Goal: Information Seeking & Learning: Learn about a topic

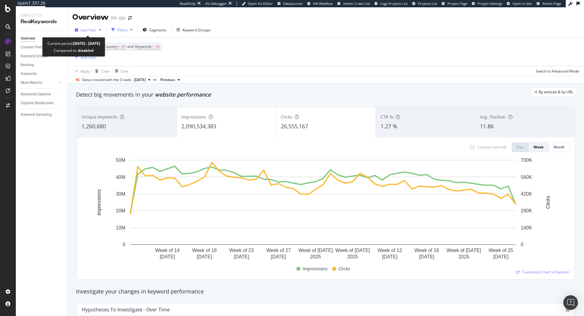
click at [95, 29] on span "Last Year" at bounding box center [89, 29] width 16 height 5
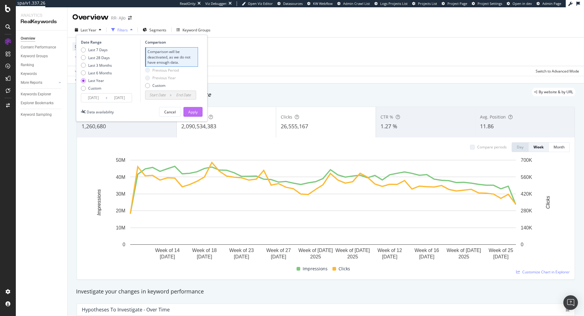
click at [190, 110] on div "Apply" at bounding box center [192, 111] width 9 height 5
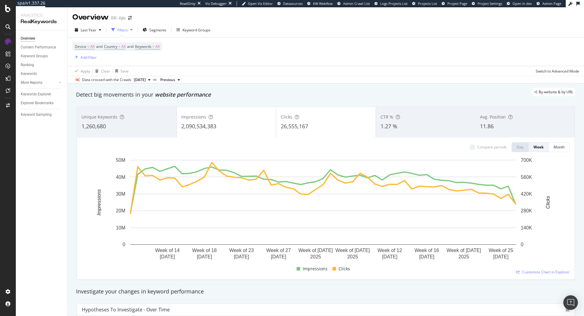
click at [124, 29] on div "Filters" at bounding box center [123, 29] width 10 height 5
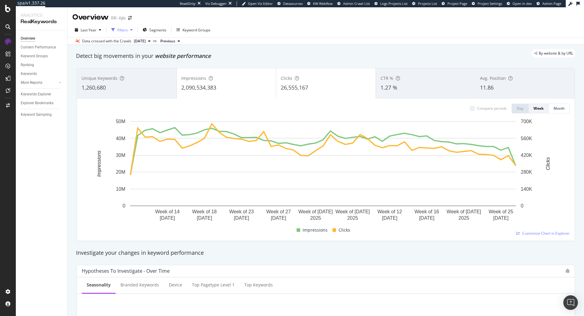
click at [124, 29] on div "Filters" at bounding box center [123, 29] width 10 height 5
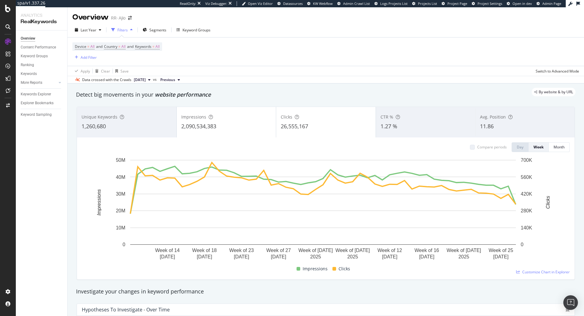
click at [124, 29] on div "Filters" at bounding box center [123, 29] width 10 height 5
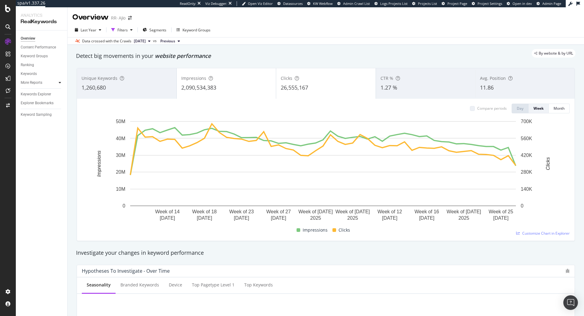
click at [61, 81] on icon at bounding box center [60, 83] width 2 height 4
click at [128, 28] on div "button" at bounding box center [131, 30] width 7 height 4
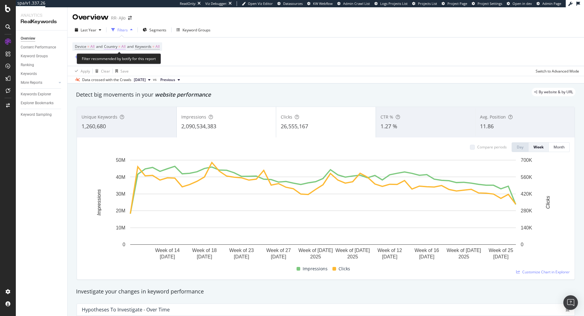
click at [124, 46] on span "All" at bounding box center [123, 46] width 4 height 9
click at [124, 46] on div "Country" at bounding box center [144, 46] width 72 height 10
click at [187, 45] on div "Device = All and Country = All and Keywords = All Add Filter" at bounding box center [325, 51] width 507 height 28
click at [160, 45] on span "All" at bounding box center [158, 46] width 4 height 9
click at [216, 31] on div "Last Year Filters Segments Keyword Groups" at bounding box center [326, 31] width 517 height 12
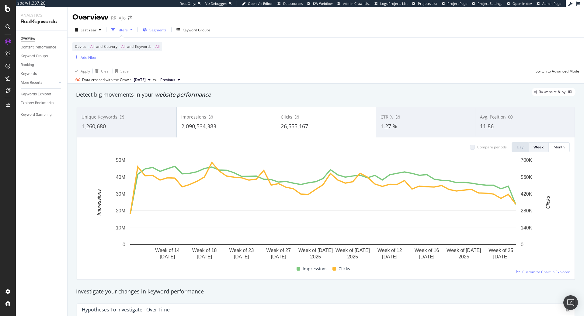
click at [154, 30] on span "Segments" at bounding box center [157, 29] width 17 height 5
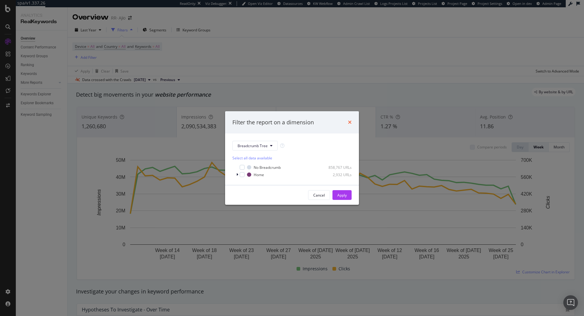
click at [351, 121] on icon "times" at bounding box center [350, 122] width 4 height 5
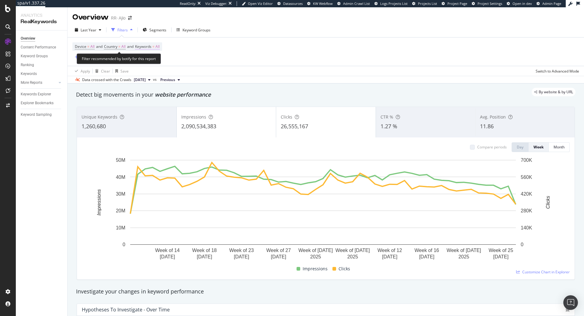
click at [160, 44] on span "All" at bounding box center [158, 46] width 4 height 9
click at [255, 55] on div "Device = All and Country = All and Keywords = All Add Filter" at bounding box center [325, 51] width 507 height 28
click at [114, 47] on span "Country" at bounding box center [110, 46] width 13 height 5
click at [214, 52] on div "Device = All and Country = All and Keywords = All Add Filter" at bounding box center [325, 51] width 507 height 28
click at [96, 47] on span "and" at bounding box center [99, 46] width 6 height 5
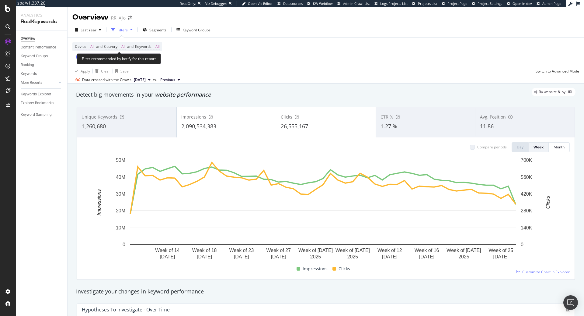
click at [89, 46] on span "Device = All" at bounding box center [85, 46] width 20 height 5
click at [197, 52] on div "Device = All and Country = All and Keywords = All Add Filter" at bounding box center [325, 51] width 507 height 28
click at [41, 58] on div "Keyword Groups" at bounding box center [34, 56] width 27 height 6
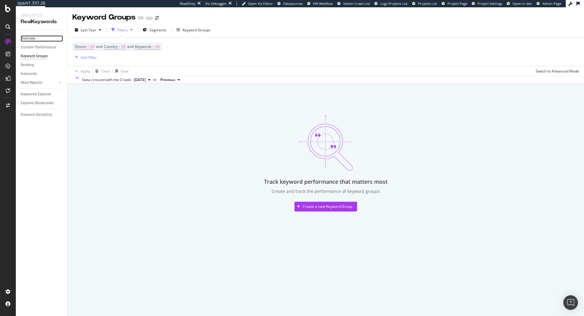
click at [41, 41] on link "Overview" at bounding box center [42, 38] width 42 height 6
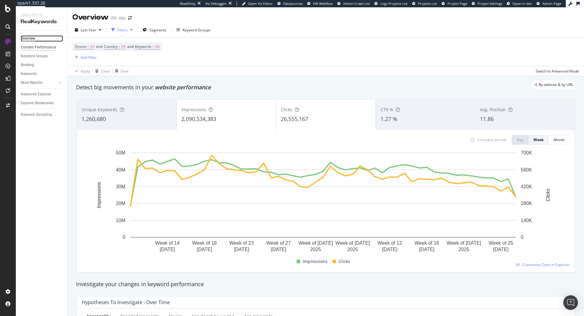
click at [42, 46] on div "Content Performance" at bounding box center [38, 47] width 35 height 6
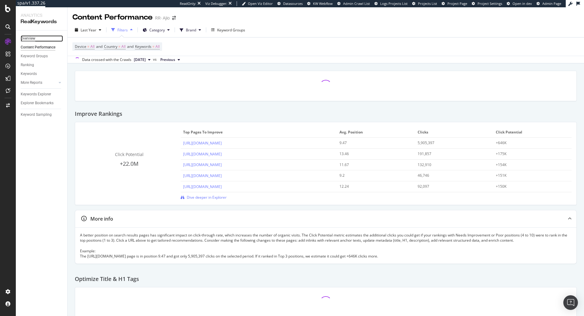
click at [30, 39] on div "Overview" at bounding box center [28, 38] width 15 height 6
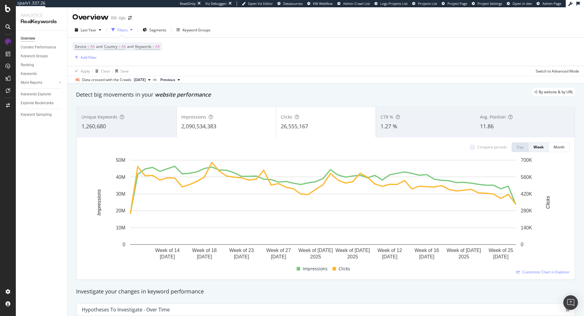
click at [175, 58] on div "Device = All and Country = All and Keywords = All Add Filter" at bounding box center [325, 51] width 507 height 28
click at [96, 32] on span "Last Year" at bounding box center [89, 29] width 16 height 5
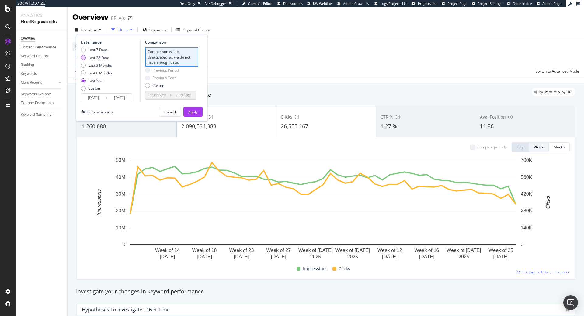
click at [101, 57] on div "Last 28 Days" at bounding box center [99, 57] width 22 height 5
type input "[DATE]"
click at [101, 99] on input "[DATE]" at bounding box center [93, 97] width 24 height 9
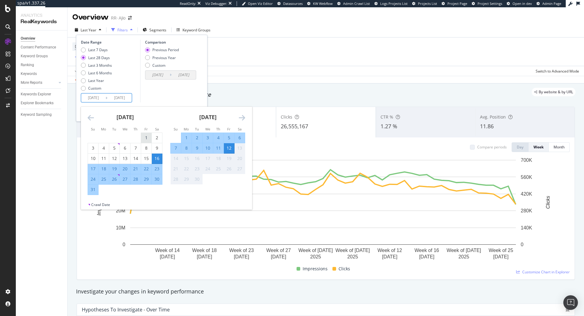
click at [146, 133] on div "1" at bounding box center [146, 138] width 10 height 10
type input "[DATE]"
click at [92, 190] on div "31" at bounding box center [93, 189] width 10 height 6
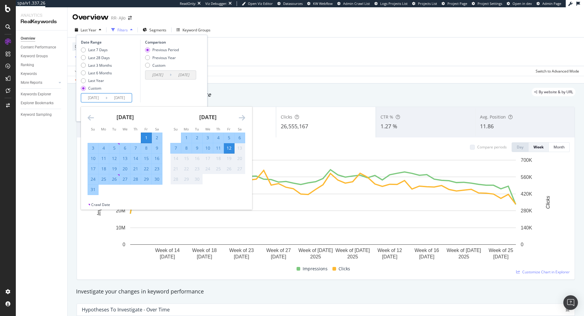
type input "[DATE]"
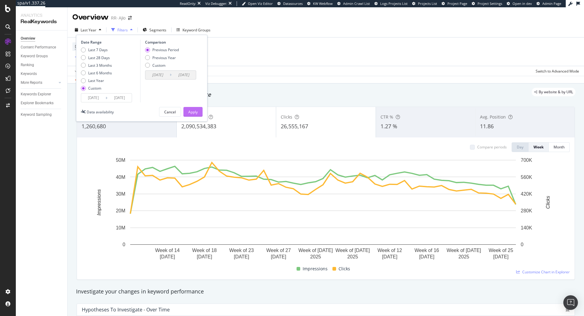
click at [193, 112] on div "Apply" at bounding box center [192, 111] width 9 height 5
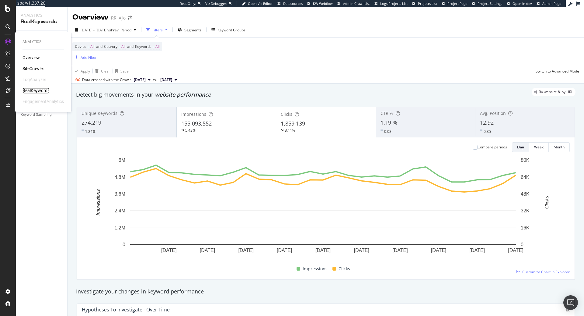
click at [42, 90] on div "RealKeywords" at bounding box center [36, 90] width 27 height 6
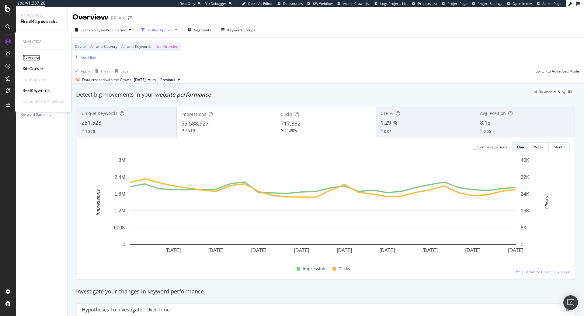
click at [38, 58] on div "Overview" at bounding box center [31, 57] width 17 height 6
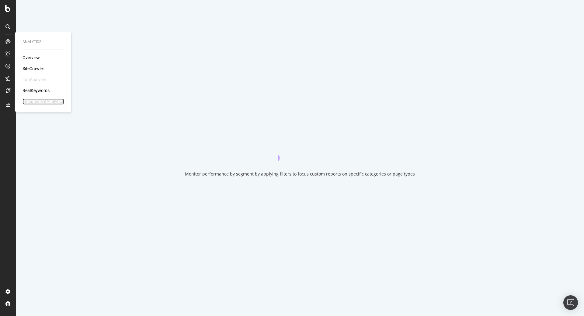
click at [39, 101] on div "EngagementAnalytics" at bounding box center [43, 101] width 41 height 6
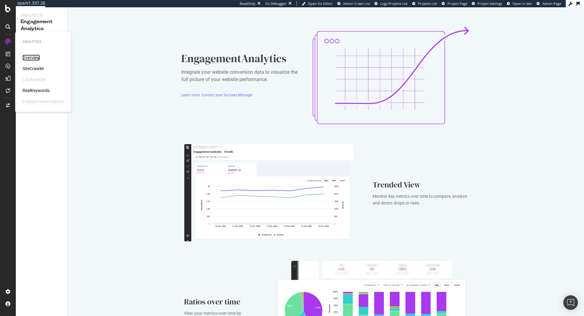
click at [33, 57] on div "Overview" at bounding box center [31, 57] width 17 height 6
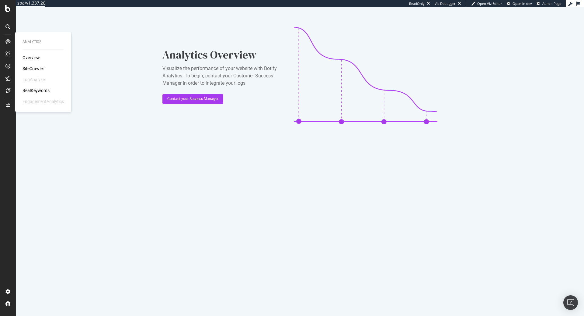
drag, startPoint x: 38, startPoint y: 61, endPoint x: 34, endPoint y: 56, distance: 6.4
click at [38, 61] on div "Overview SiteCrawler LogAnalyzer RealKeywords EngagementAnalytics" at bounding box center [43, 79] width 41 height 50
click at [34, 55] on div "Overview" at bounding box center [31, 57] width 17 height 6
click at [37, 89] on div "RealKeywords" at bounding box center [36, 90] width 27 height 6
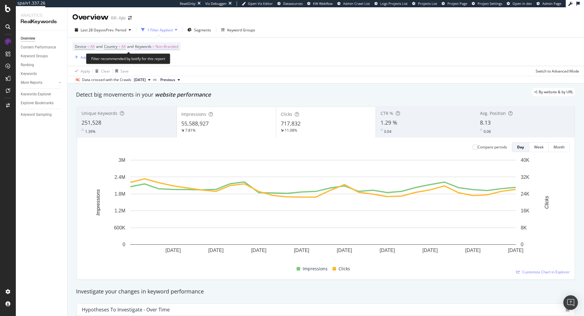
click at [162, 48] on span "Non-Branded" at bounding box center [167, 46] width 23 height 9
click at [155, 61] on span "Non-Branded" at bounding box center [156, 60] width 25 height 5
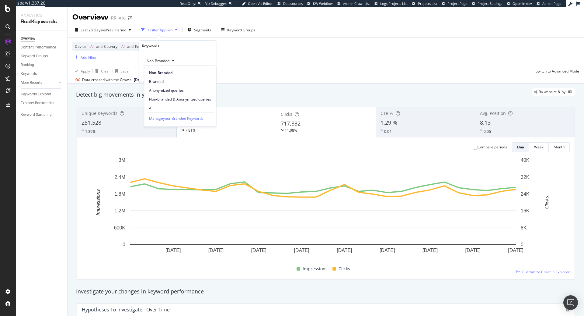
click at [163, 107] on span "All" at bounding box center [180, 107] width 62 height 5
click at [207, 69] on div "All Cancel Add filter Apply" at bounding box center [177, 66] width 77 height 30
click at [206, 71] on button "Apply" at bounding box center [203, 74] width 18 height 6
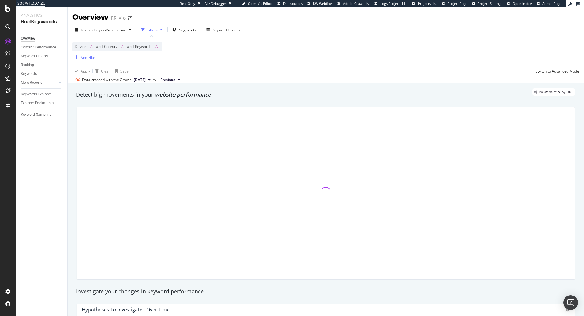
click at [351, 60] on div "Device = All and Country = All and Keywords = All Add Filter" at bounding box center [325, 51] width 507 height 28
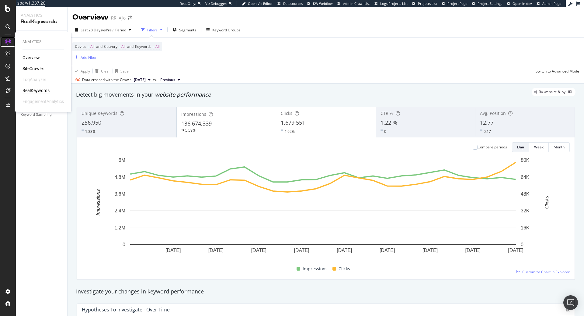
click at [7, 40] on icon at bounding box center [8, 42] width 6 height 6
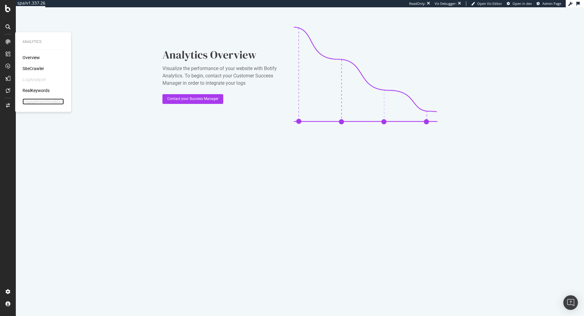
click at [38, 101] on div "EngagementAnalytics" at bounding box center [43, 101] width 41 height 6
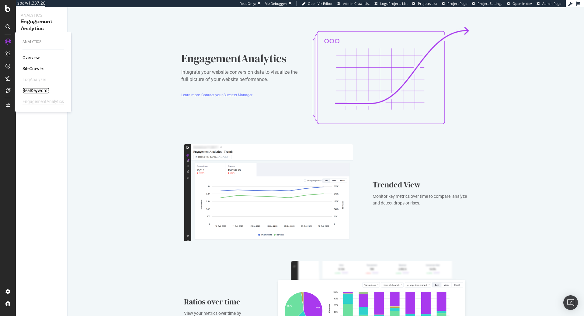
click at [34, 91] on div "RealKeywords" at bounding box center [36, 90] width 27 height 6
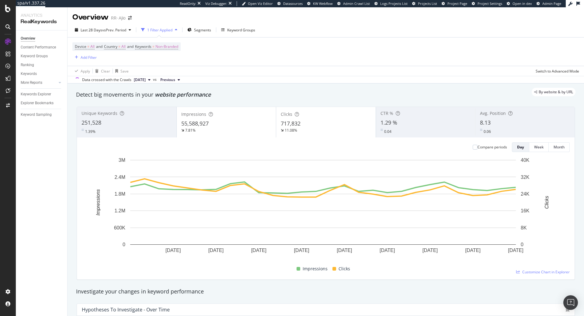
click at [221, 126] on div "55,588,927" at bounding box center [226, 124] width 90 height 8
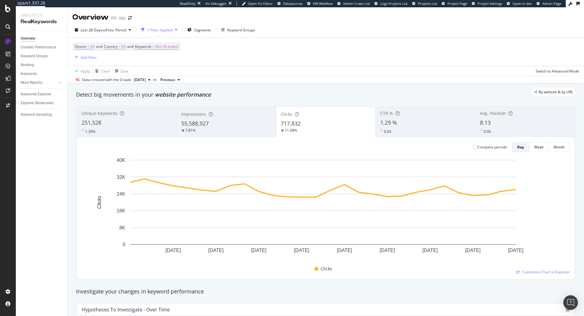
click at [362, 59] on div "Device = All and Country = All and Keywords = Non-Branded Add Filter" at bounding box center [325, 51] width 507 height 28
click at [120, 32] on span "vs Prev. Period" at bounding box center [114, 29] width 24 height 5
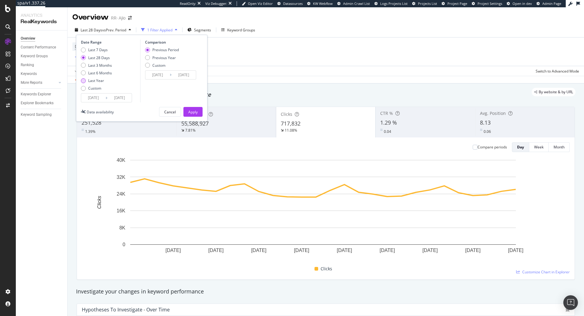
click at [94, 81] on div "Last Year" at bounding box center [96, 80] width 16 height 5
type input "[DATE]"
click at [191, 113] on div "Apply" at bounding box center [192, 111] width 9 height 5
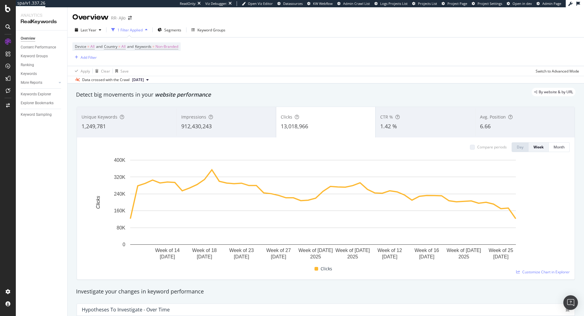
click at [134, 28] on div "1 Filter Applied" at bounding box center [130, 29] width 25 height 5
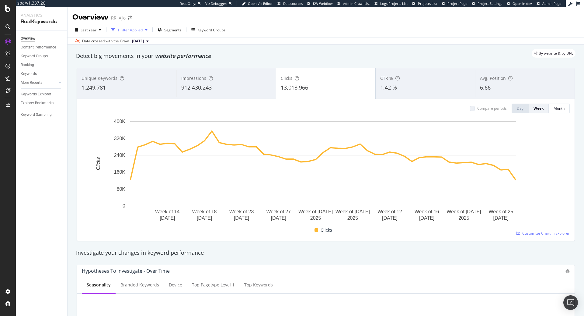
click at [147, 30] on div "button" at bounding box center [146, 30] width 7 height 4
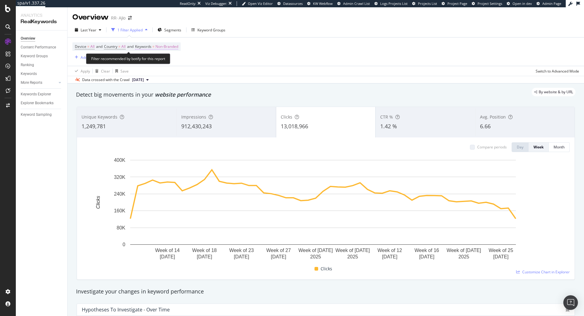
click at [170, 45] on span "Non-Branded" at bounding box center [167, 46] width 23 height 9
click at [165, 58] on div "Non-Branded" at bounding box center [160, 60] width 33 height 9
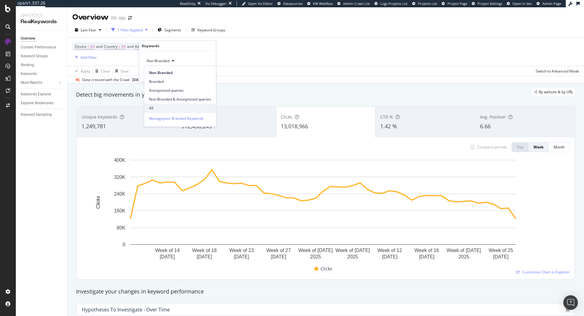
click at [163, 104] on div "All" at bounding box center [180, 108] width 72 height 9
click at [208, 75] on div "Apply" at bounding box center [206, 73] width 9 height 5
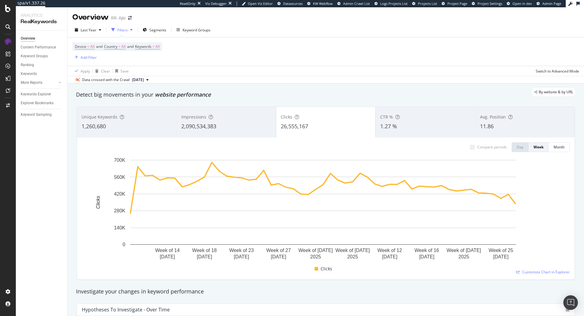
click at [370, 90] on div "By website & by URL" at bounding box center [323, 92] width 506 height 9
click at [41, 111] on div "Keyword Sampling" at bounding box center [36, 114] width 31 height 6
